Goal: Transaction & Acquisition: Purchase product/service

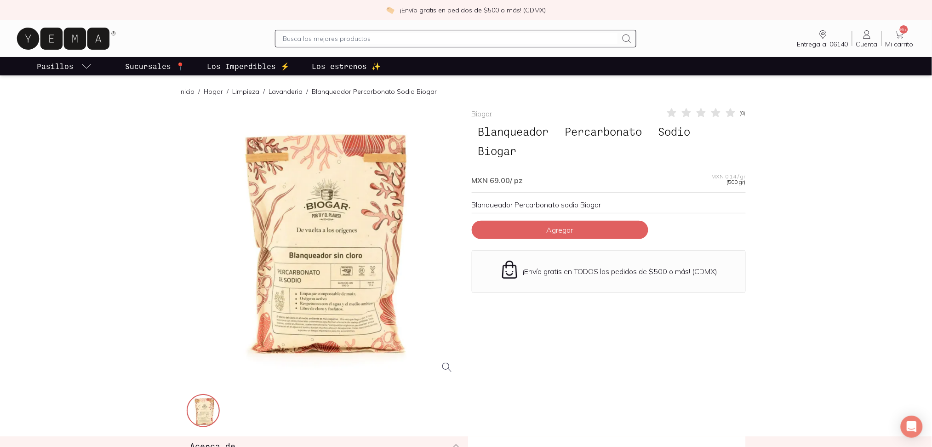
click at [614, 239] on div "Biogar ( 0 ) Blanqueador Percarbonato Sodio Biogar MXN 69.00 / pz MXN 0.14 / gr…" at bounding box center [609, 268] width 274 height 322
click at [611, 227] on button "Agregar" at bounding box center [560, 230] width 176 height 18
click at [636, 228] on icon at bounding box center [638, 229] width 7 height 7
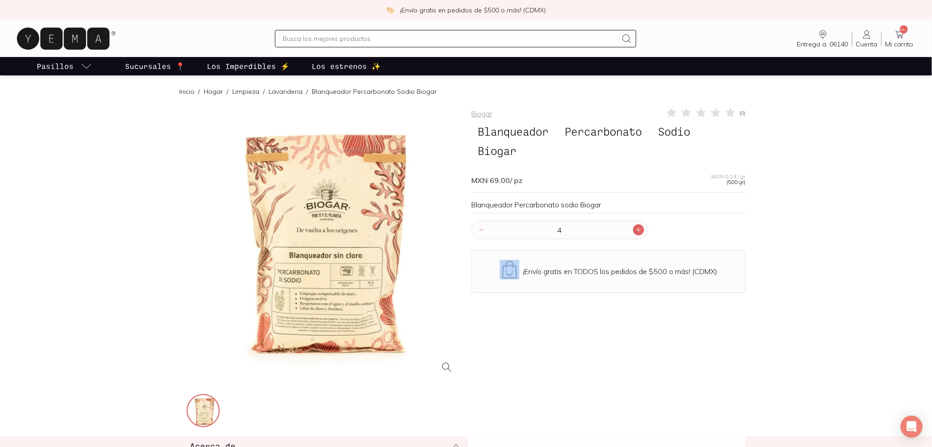
click at [636, 228] on icon at bounding box center [638, 229] width 7 height 7
type input "7"
click at [834, 43] on span "Entrega a: 06140" at bounding box center [822, 44] width 51 height 8
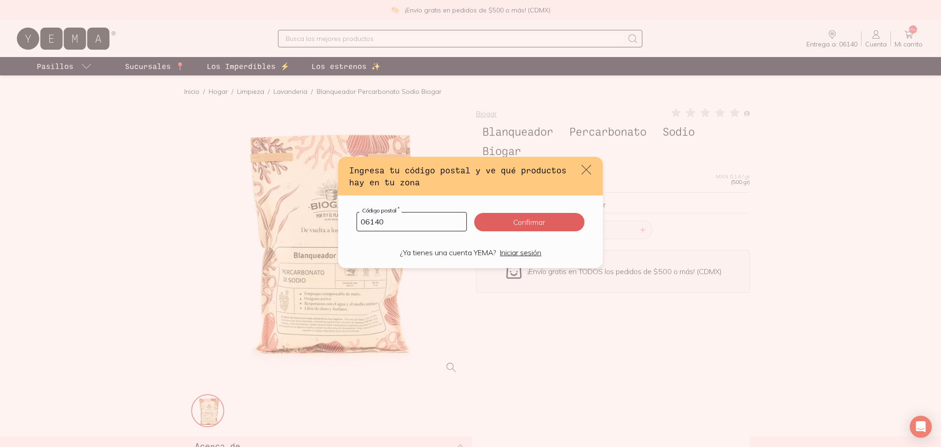
click at [586, 169] on icon "default" at bounding box center [587, 170] width 10 height 10
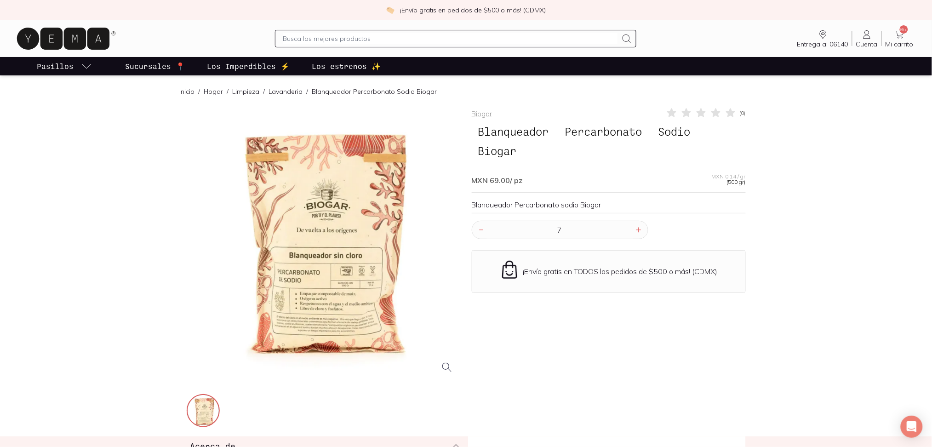
click at [487, 44] on input "text" at bounding box center [450, 38] width 334 height 11
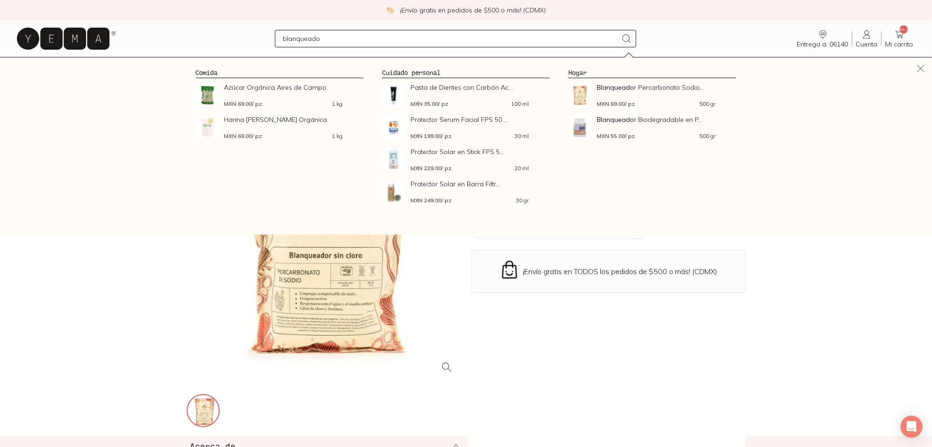
type input "blanqueador"
